Goal: Navigation & Orientation: Find specific page/section

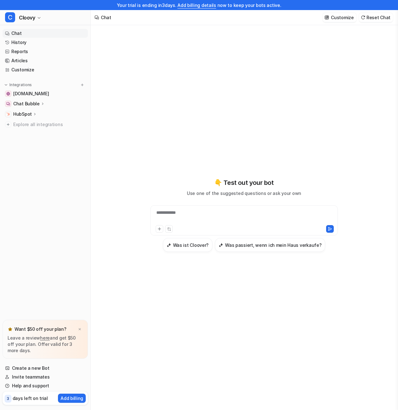
click at [115, 207] on div "**********" at bounding box center [244, 222] width 306 height 395
click at [72, 313] on nav "Chat History Reports Articles Customize Integrations [DOMAIN_NAME] Chat Bubble …" at bounding box center [45, 173] width 90 height 294
click at [42, 307] on nav "Chat History Reports Articles Customize Integrations [DOMAIN_NAME] Chat Bubble …" at bounding box center [45, 173] width 90 height 294
click at [33, 113] on icon at bounding box center [35, 114] width 4 height 5
click at [24, 121] on p "Overview" at bounding box center [28, 123] width 20 height 6
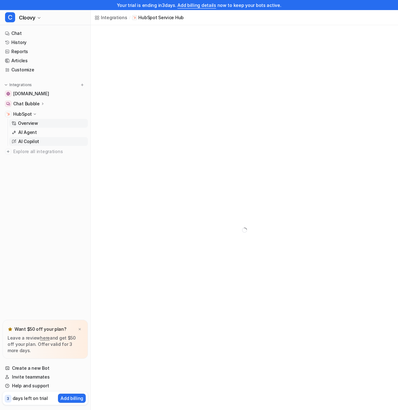
click at [33, 138] on link "AI Copilot" at bounding box center [48, 141] width 79 height 9
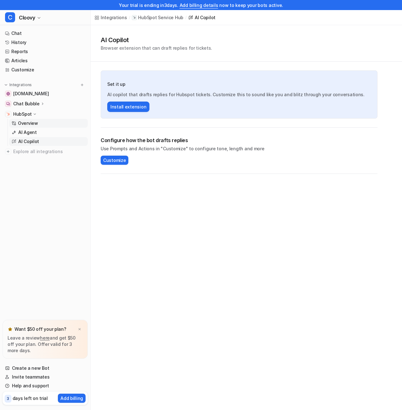
click at [29, 124] on p "Overview" at bounding box center [28, 123] width 20 height 6
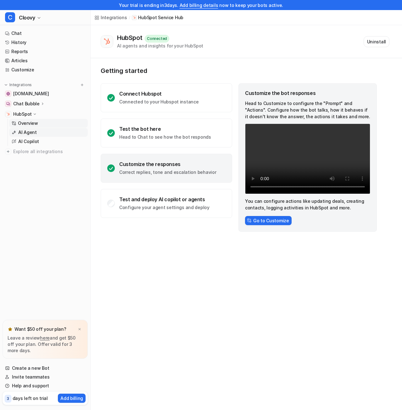
click at [25, 136] on link "AI Agent" at bounding box center [48, 132] width 79 height 9
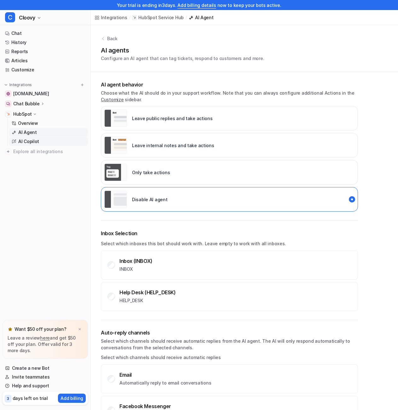
click at [25, 143] on p "AI Copilot" at bounding box center [28, 142] width 21 height 6
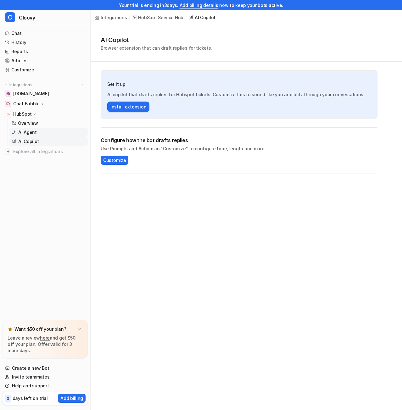
click at [23, 135] on p "AI Agent" at bounding box center [27, 132] width 19 height 6
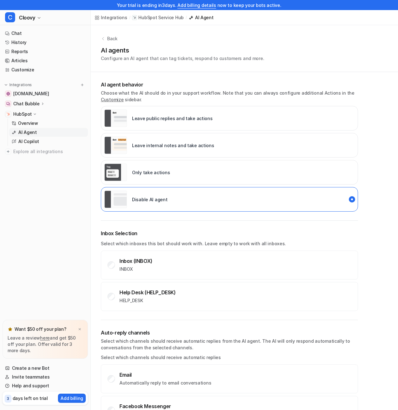
click at [37, 234] on nav "Chat History Reports Articles Customize Integrations [DOMAIN_NAME] Chat Bubble …" at bounding box center [45, 173] width 90 height 294
click at [20, 60] on link "Articles" at bounding box center [45, 60] width 85 height 9
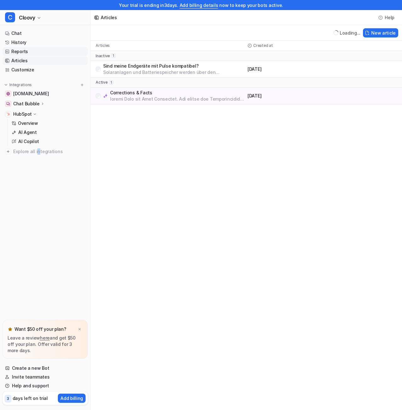
click at [21, 51] on link "Reports" at bounding box center [45, 51] width 85 height 9
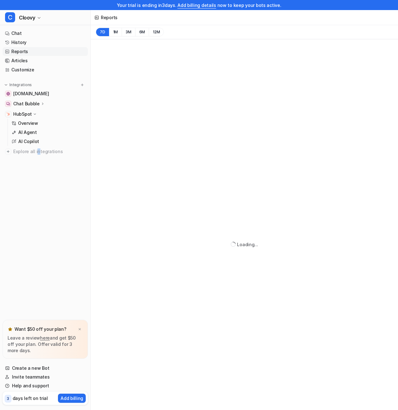
click at [21, 55] on link "Reports" at bounding box center [45, 51] width 85 height 9
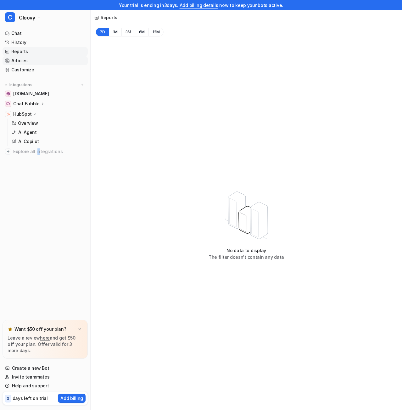
click at [21, 59] on link "Articles" at bounding box center [45, 60] width 85 height 9
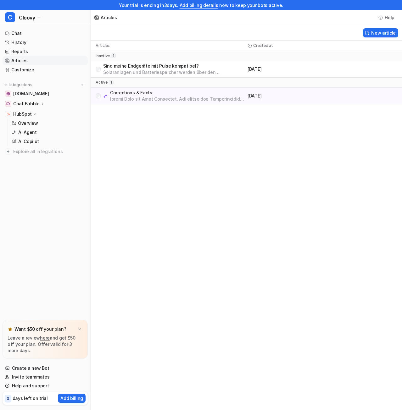
click at [141, 114] on div "Articles Help New article Articles Created at inactive 1 Sind meine Endgeräte m…" at bounding box center [201, 205] width 402 height 410
click at [149, 100] on p at bounding box center [177, 99] width 135 height 6
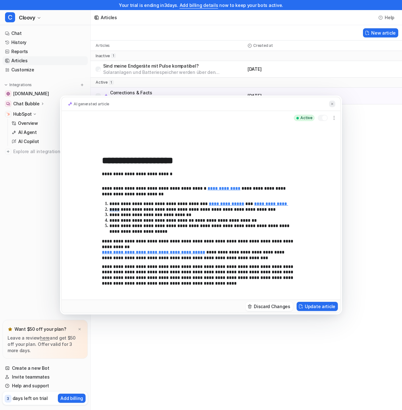
click at [331, 103] on img at bounding box center [333, 104] width 4 height 4
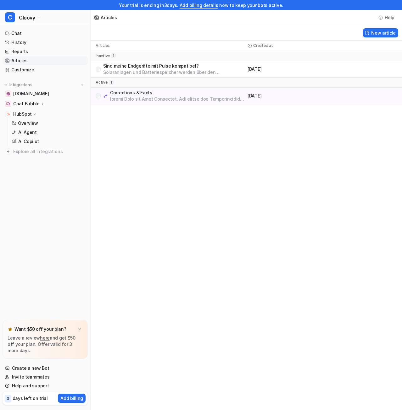
click at [173, 69] on p "Solaranlagen und Batteriespeicher werden über den Wechselrichter mit Pulse verb…" at bounding box center [174, 72] width 142 height 6
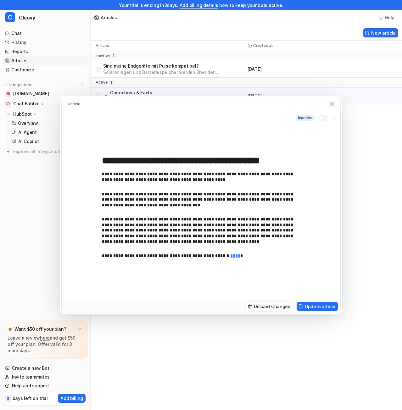
click at [334, 102] on button at bounding box center [332, 104] width 6 height 7
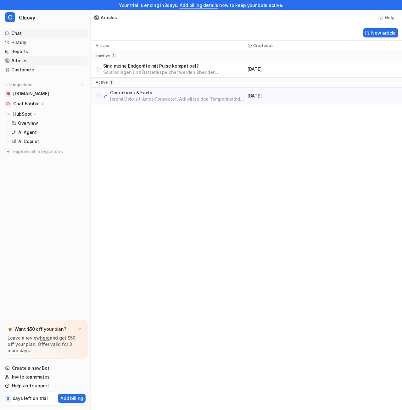
click at [23, 37] on link "Chat" at bounding box center [45, 33] width 85 height 9
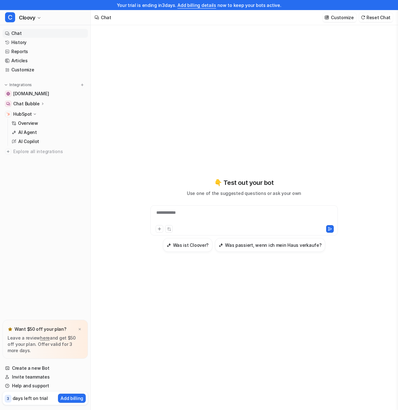
click at [174, 219] on div "**********" at bounding box center [244, 217] width 184 height 14
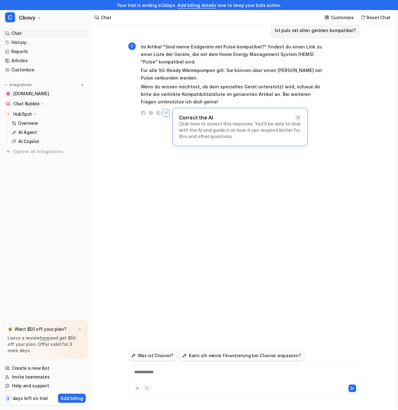
click at [298, 115] on div at bounding box center [298, 118] width 6 height 6
